Goal: Transaction & Acquisition: Purchase product/service

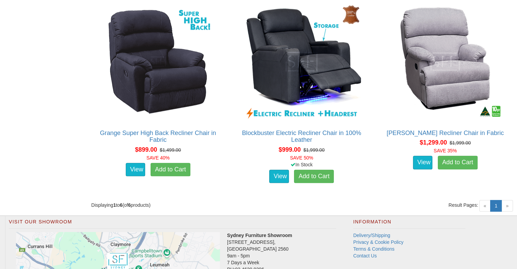
scroll to position [646, 0]
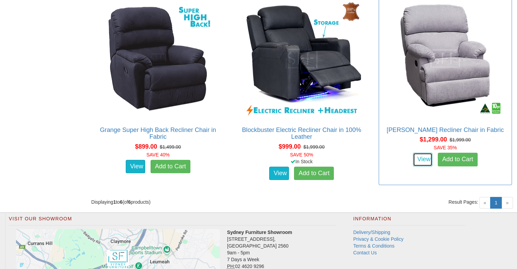
click at [418, 162] on link "View" at bounding box center [423, 160] width 20 height 14
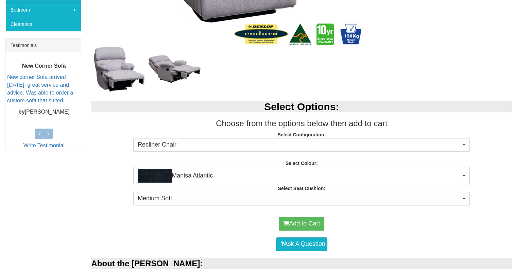
scroll to position [272, 0]
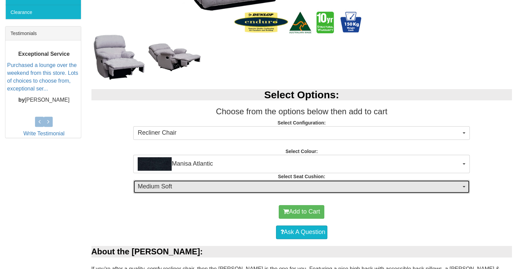
click at [463, 187] on span "button" at bounding box center [464, 186] width 3 height 1
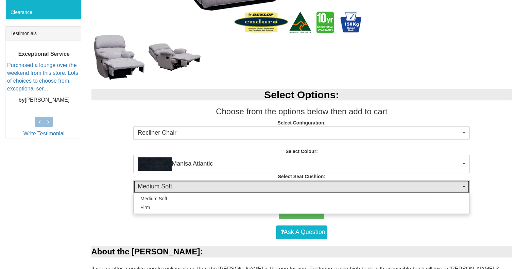
click at [457, 186] on span "Medium Soft" at bounding box center [299, 186] width 323 height 9
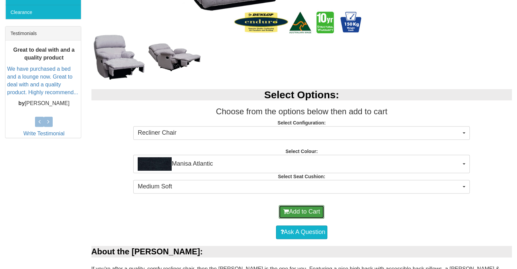
click at [296, 211] on button "Add to Cart" at bounding box center [302, 212] width 46 height 14
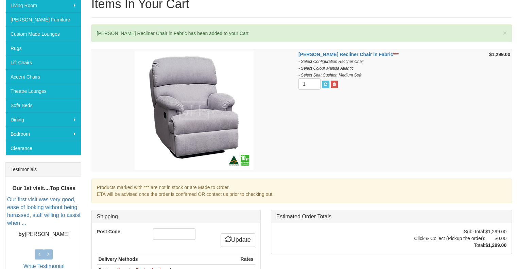
scroll to position [170, 0]
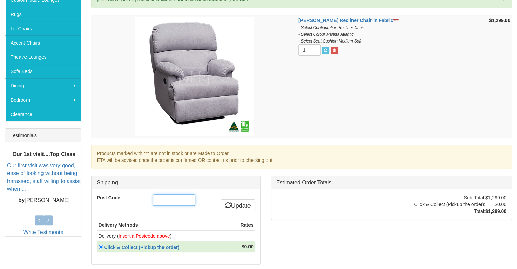
click at [190, 202] on input "Post Code" at bounding box center [174, 200] width 42 height 12
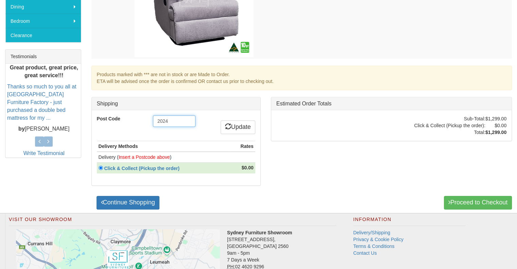
scroll to position [272, 0]
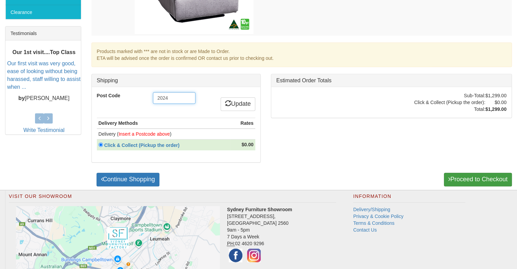
type input "2024"
click at [468, 177] on link "Proceed to Checkout" at bounding box center [478, 180] width 68 height 14
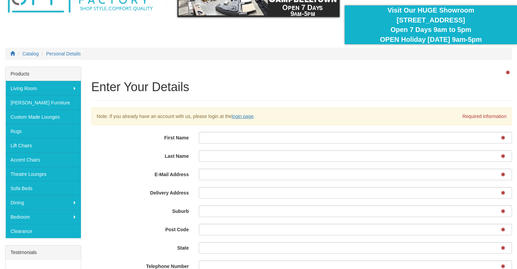
scroll to position [68, 0]
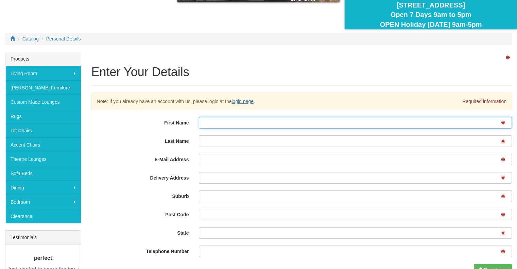
click at [229, 124] on input "First Name" at bounding box center [355, 123] width 313 height 12
type input "Frederick Michael"
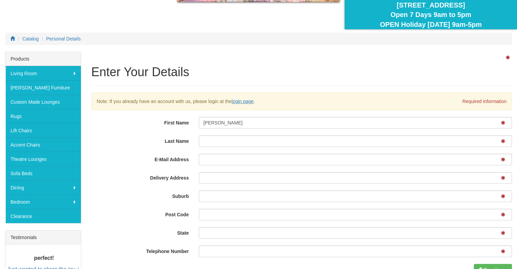
type input "Twemlow"
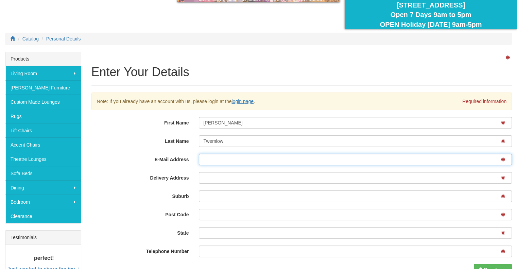
type input "firstlaw@bigpond.net.au"
type input "180 Bronte Road, Bronte road"
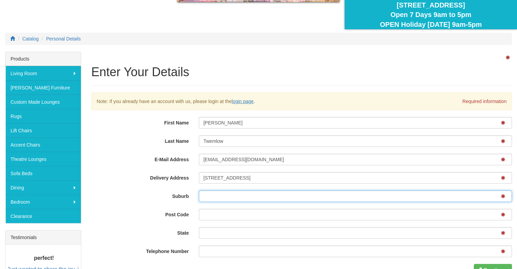
type input "Waverley"
type input "2024"
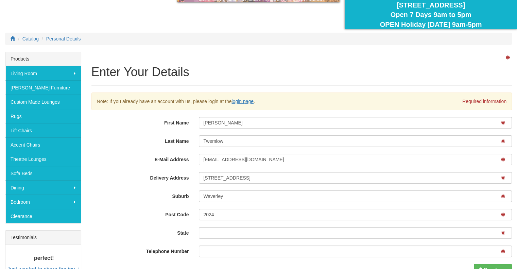
type input "NSW"
type input "0418670050"
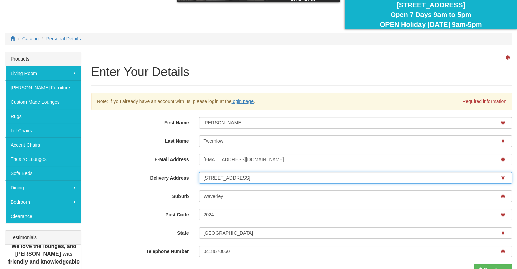
click at [277, 180] on input "180 Bronte Road, Bronte road" at bounding box center [355, 178] width 313 height 12
type input "[STREET_ADDRESS]"
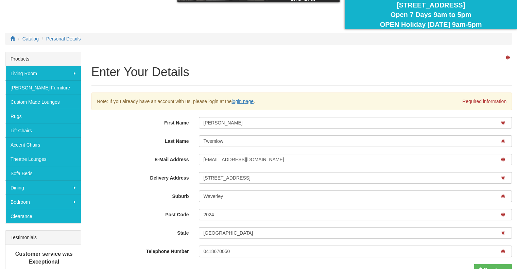
click at [137, 199] on div "Suburb Waverley" at bounding box center [301, 196] width 431 height 13
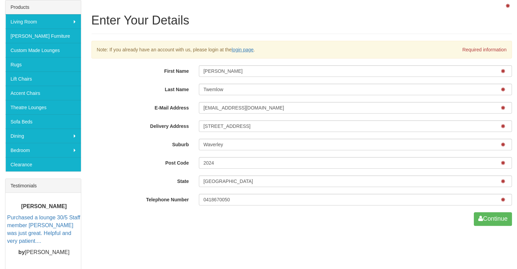
scroll to position [136, 0]
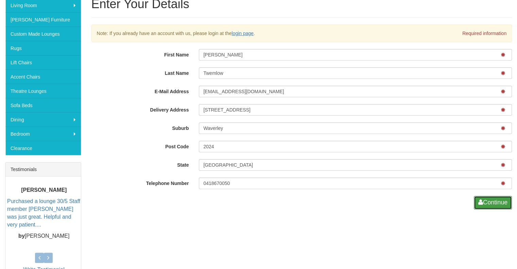
click at [485, 202] on button "Continue" at bounding box center [493, 203] width 38 height 14
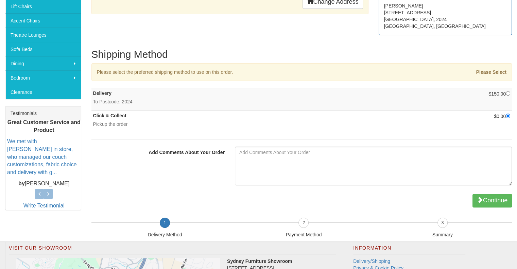
scroll to position [204, 0]
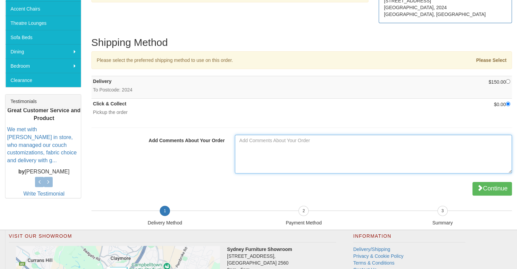
click at [259, 146] on textarea "Add Comments About Your Order" at bounding box center [373, 154] width 277 height 39
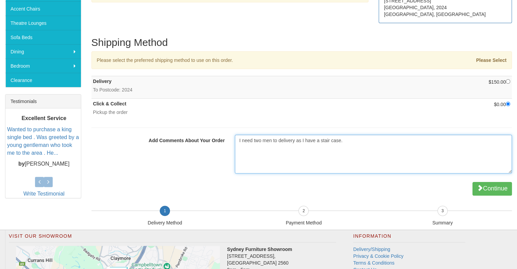
type textarea "I need two men to delivery as I have a stair case."
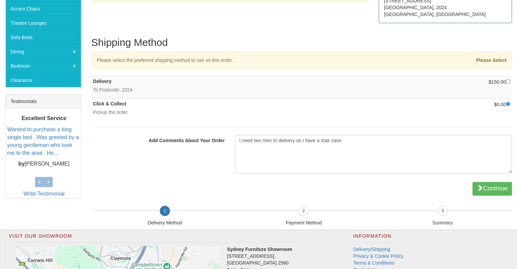
click at [302, 210] on div "2 Payment Method" at bounding box center [303, 218] width 139 height 24
click at [490, 188] on button "Continue" at bounding box center [491, 189] width 39 height 14
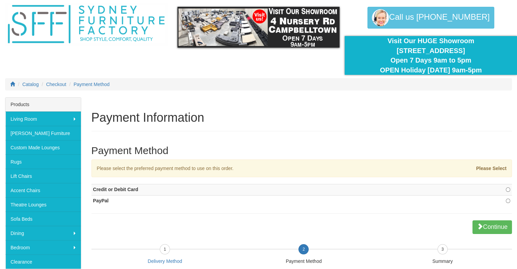
scroll to position [34, 0]
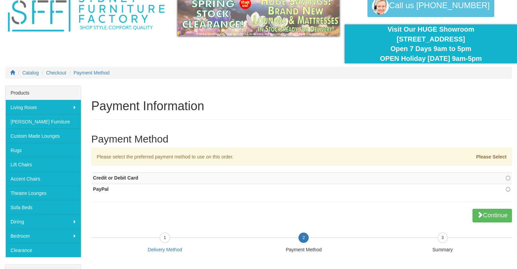
click at [491, 157] on strong "Please Select" at bounding box center [491, 156] width 31 height 5
click at [498, 156] on strong "Please Select" at bounding box center [491, 156] width 31 height 5
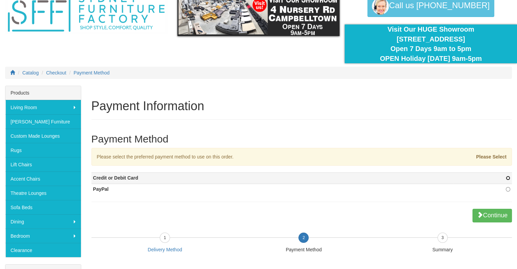
click at [508, 178] on input "radio" at bounding box center [508, 178] width 4 height 4
radio input "true"
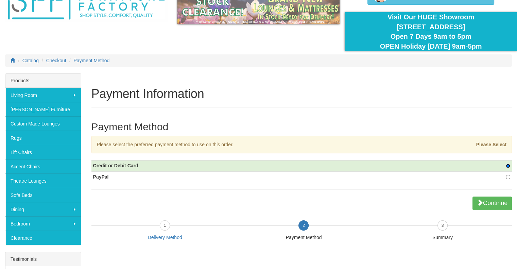
scroll to position [68, 0]
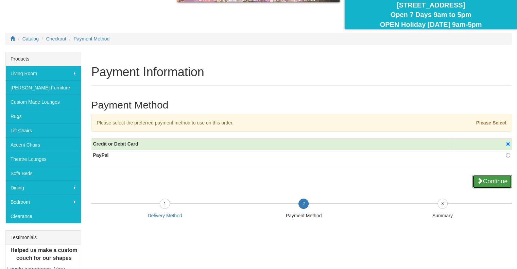
click at [496, 177] on button "Continue" at bounding box center [491, 182] width 39 height 14
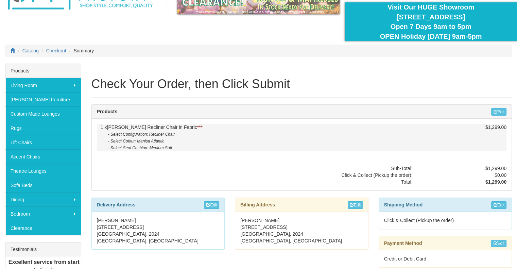
scroll to position [68, 0]
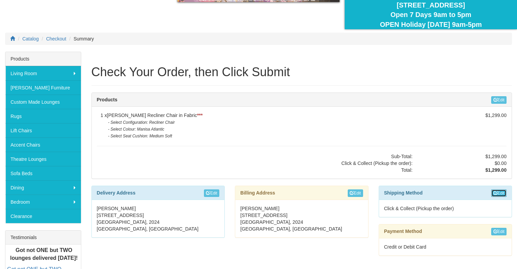
click at [496, 191] on link "Edit" at bounding box center [498, 192] width 15 height 7
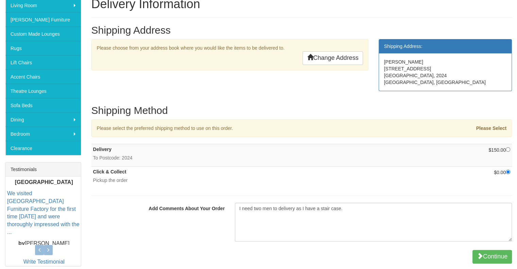
scroll to position [170, 0]
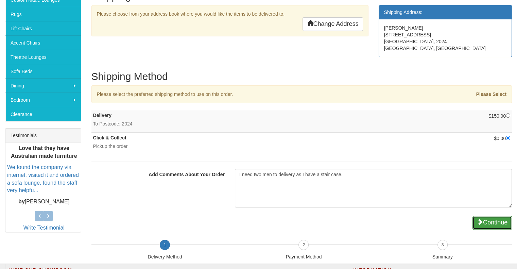
click at [503, 222] on button "Continue" at bounding box center [491, 223] width 39 height 14
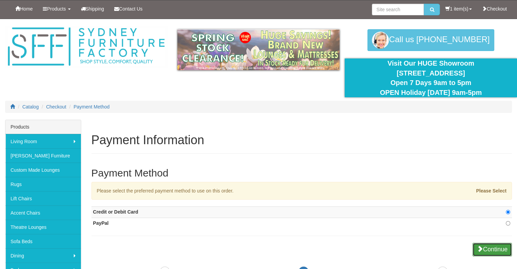
click at [503, 247] on button "Continue" at bounding box center [491, 250] width 39 height 14
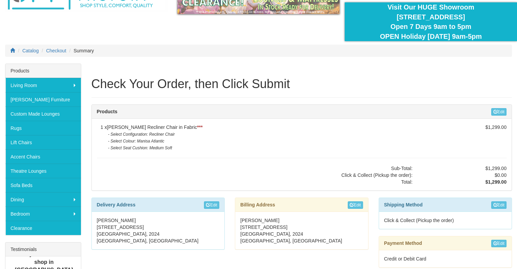
scroll to position [68, 0]
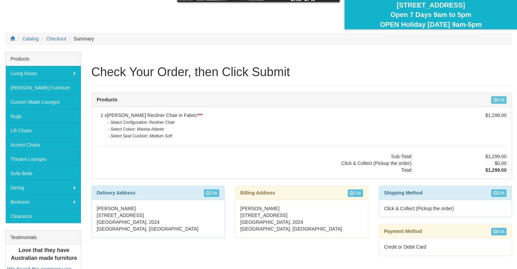
click at [419, 247] on div "Credit or Debit Card" at bounding box center [445, 246] width 133 height 17
click at [440, 247] on div "Credit or Debit Card" at bounding box center [445, 246] width 133 height 17
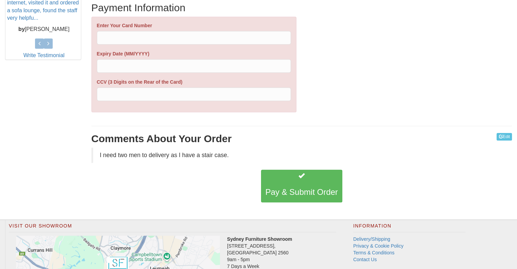
scroll to position [345, 0]
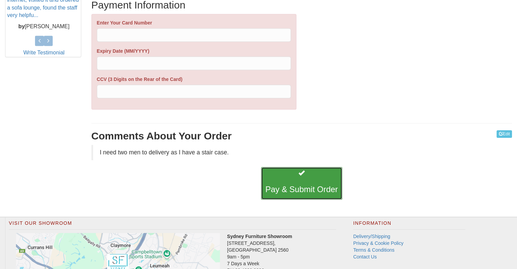
click at [295, 185] on h3 "Pay & Submit Order" at bounding box center [301, 189] width 72 height 9
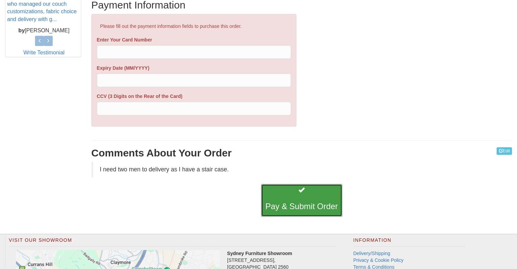
click at [306, 203] on h3 "Pay & Submit Order" at bounding box center [301, 206] width 72 height 9
click at [286, 203] on h3 "Pay & Submit Order" at bounding box center [301, 206] width 72 height 9
click at [288, 204] on h3 "Pay & Submit Order" at bounding box center [301, 206] width 72 height 9
click at [316, 196] on button "Pay & Submit Order" at bounding box center [301, 200] width 81 height 33
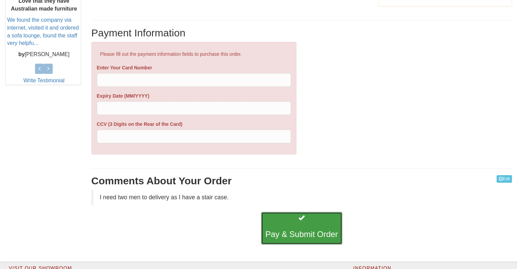
scroll to position [308, 0]
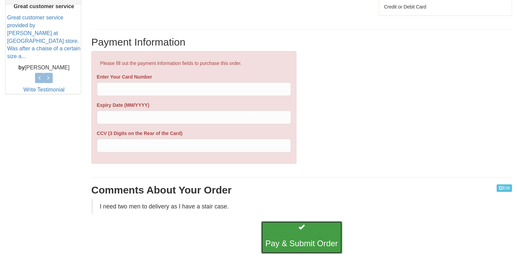
click at [297, 242] on h3 "Pay & Submit Order" at bounding box center [301, 243] width 72 height 9
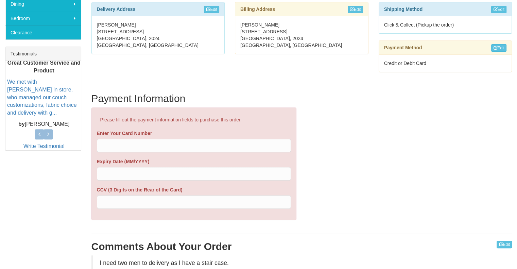
scroll to position [240, 0]
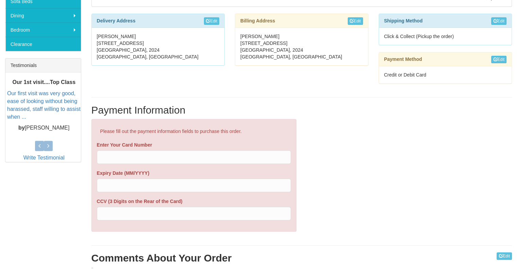
click at [405, 73] on div "Credit or Debit Card" at bounding box center [445, 74] width 133 height 17
click at [501, 57] on link "Edit" at bounding box center [498, 59] width 15 height 7
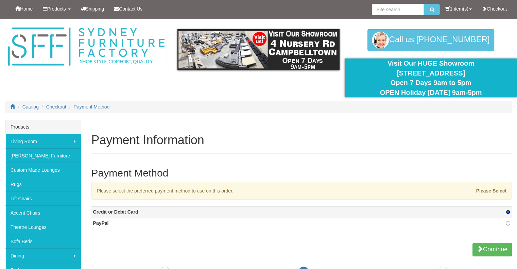
click at [507, 210] on input "radio" at bounding box center [508, 212] width 4 height 4
radio input "true"
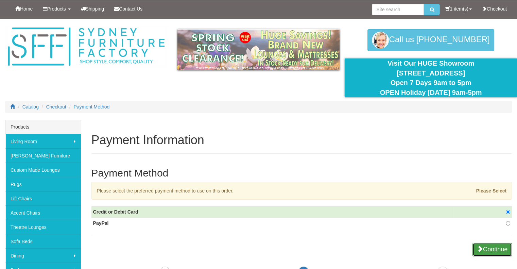
click at [494, 247] on button "Continue" at bounding box center [491, 250] width 39 height 14
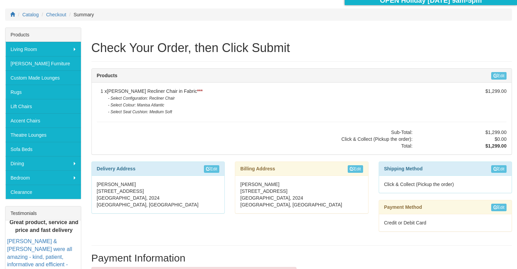
scroll to position [102, 0]
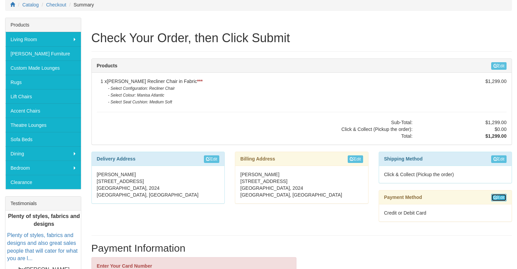
click at [501, 195] on link "Edit" at bounding box center [498, 197] width 15 height 7
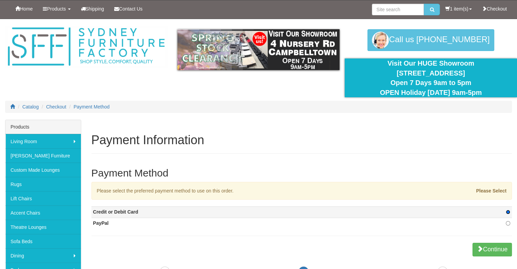
click at [508, 213] on input "radio" at bounding box center [508, 212] width 4 height 4
radio input "true"
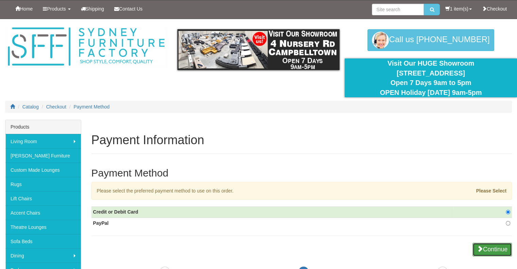
click at [491, 247] on button "Continue" at bounding box center [491, 250] width 39 height 14
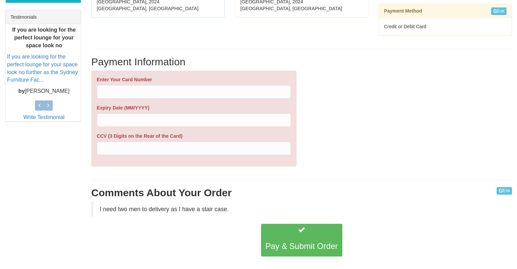
scroll to position [306, 0]
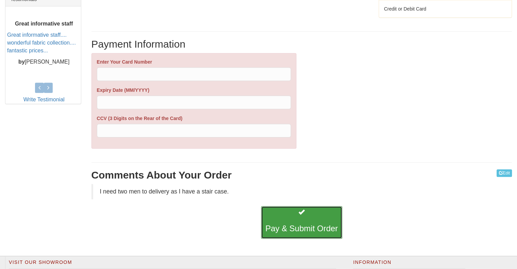
click at [293, 226] on h3 "Pay & Submit Order" at bounding box center [301, 228] width 72 height 9
click at [297, 226] on h3 "Pay & Submit Order" at bounding box center [301, 228] width 72 height 9
click at [298, 226] on h3 "Pay & Submit Order" at bounding box center [301, 228] width 72 height 9
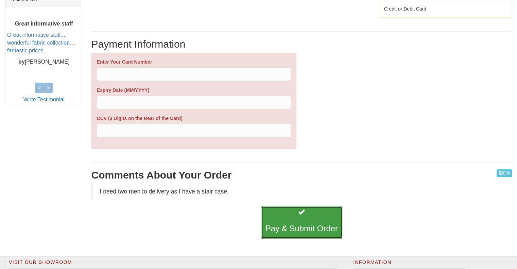
click at [298, 226] on h3 "Pay & Submit Order" at bounding box center [301, 228] width 72 height 9
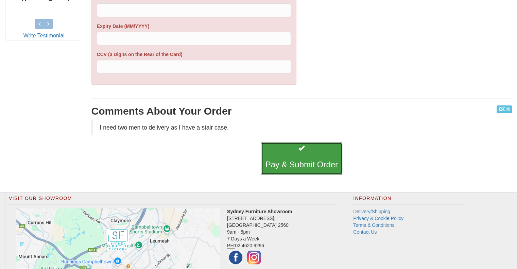
scroll to position [374, 0]
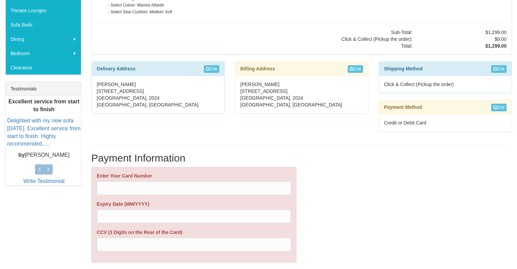
scroll to position [220, 0]
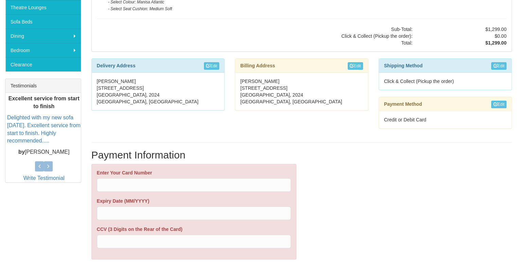
click at [116, 188] on div at bounding box center [194, 185] width 194 height 14
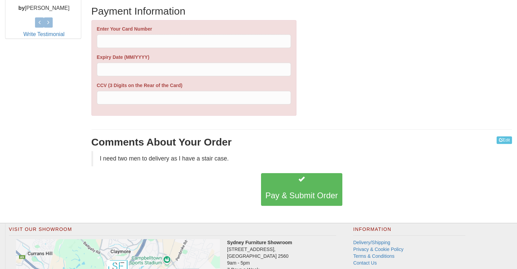
scroll to position [374, 0]
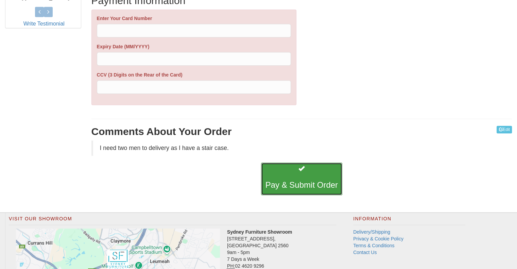
click at [303, 187] on h3 "Pay & Submit Order" at bounding box center [301, 184] width 72 height 9
click at [306, 184] on h3 "Pay & Submit Order" at bounding box center [301, 184] width 72 height 9
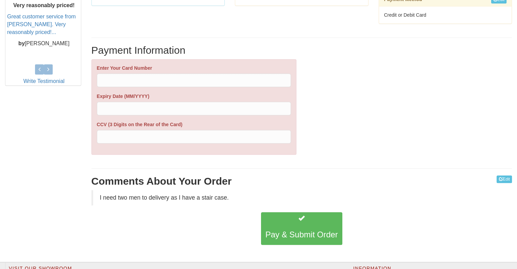
scroll to position [340, 0]
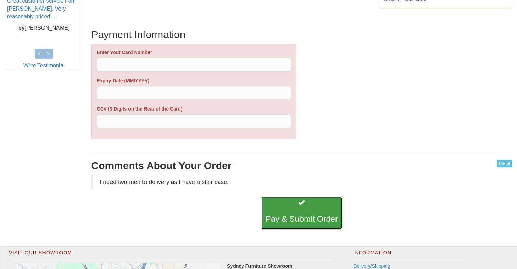
click at [309, 215] on h3 "Pay & Submit Order" at bounding box center [301, 218] width 72 height 9
click at [309, 216] on h3 "Pay & Submit Order" at bounding box center [301, 218] width 72 height 9
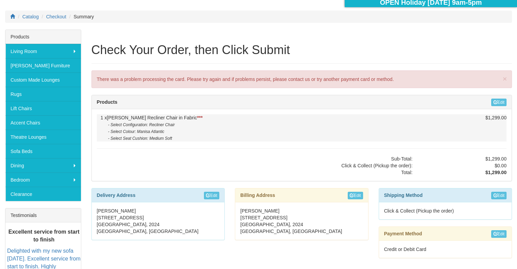
scroll to position [102, 0]
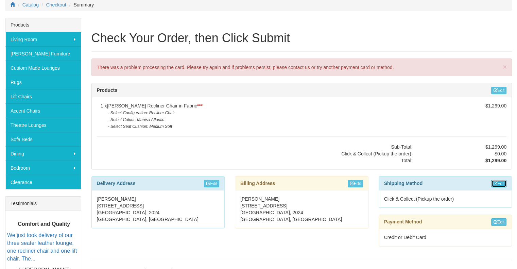
click at [498, 183] on link "Edit" at bounding box center [498, 183] width 15 height 7
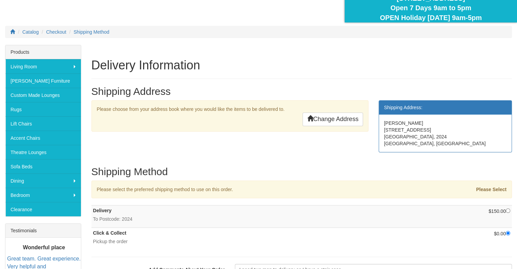
scroll to position [79, 0]
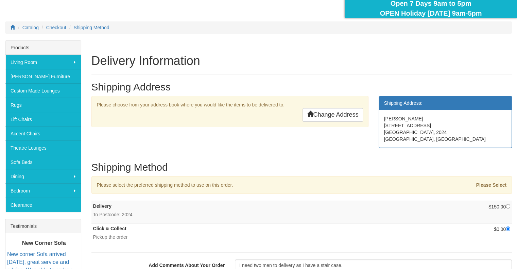
click at [490, 183] on strong "Please Select" at bounding box center [491, 184] width 31 height 5
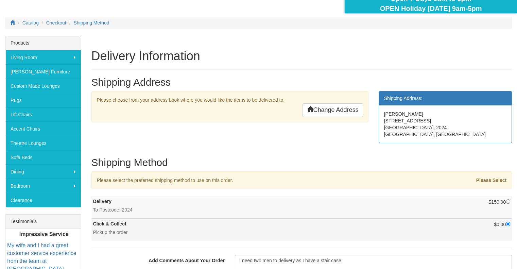
scroll to position [113, 0]
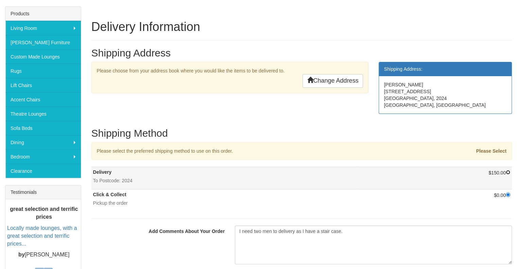
click at [508, 172] on input "radio" at bounding box center [508, 172] width 4 height 4
radio input "true"
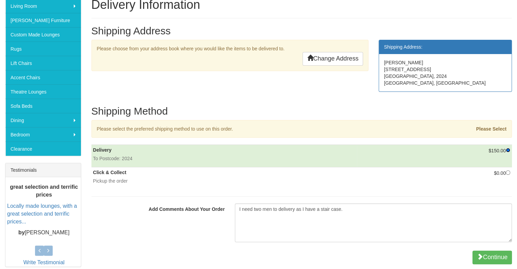
scroll to position [147, 0]
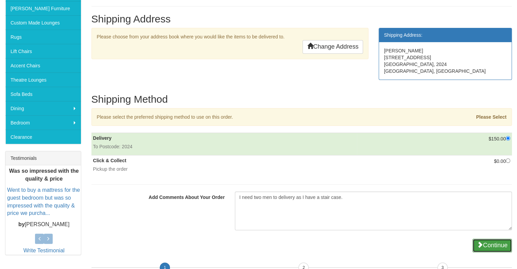
click at [489, 242] on button "Continue" at bounding box center [491, 246] width 39 height 14
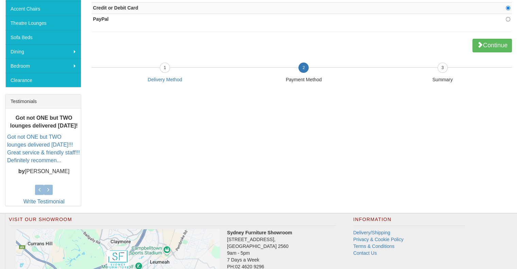
scroll to position [136, 0]
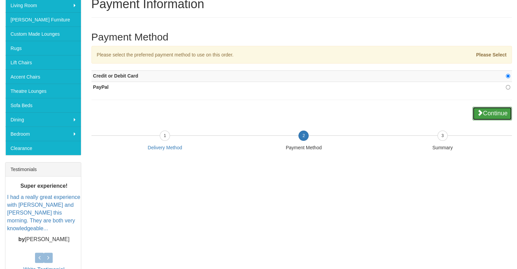
click at [488, 113] on button "Continue" at bounding box center [491, 114] width 39 height 14
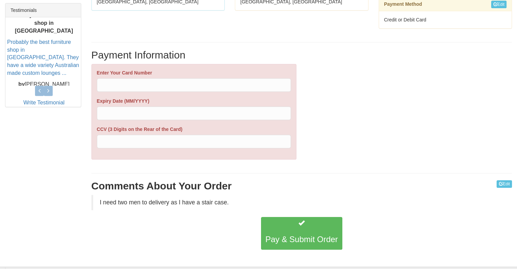
scroll to position [306, 0]
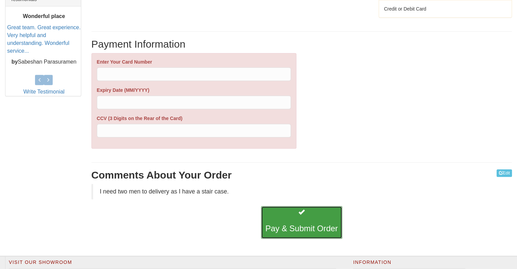
click at [306, 227] on h3 "Pay & Submit Order" at bounding box center [301, 228] width 72 height 9
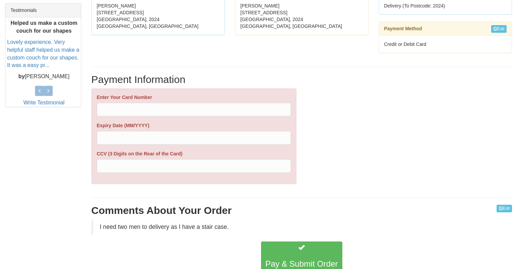
scroll to position [306, 0]
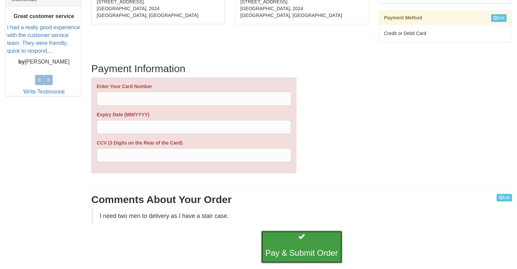
click at [293, 252] on h3 "Pay & Submit Order" at bounding box center [301, 252] width 72 height 9
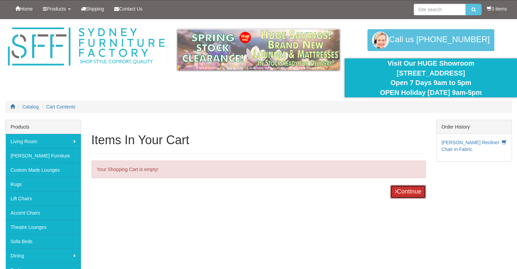
click at [399, 191] on link "Continue" at bounding box center [407, 192] width 35 height 14
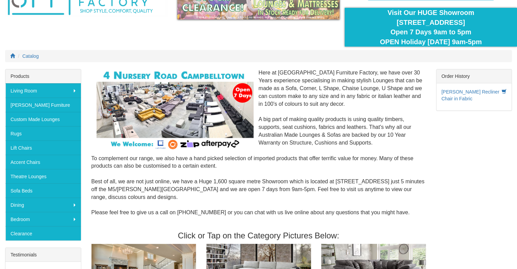
scroll to position [68, 0]
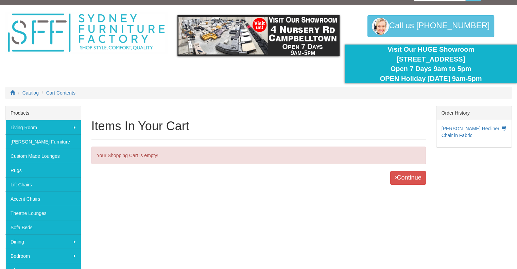
scroll to position [34, 0]
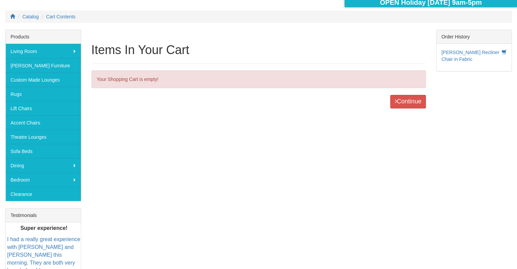
scroll to position [102, 0]
